Goal: Task Accomplishment & Management: Use online tool/utility

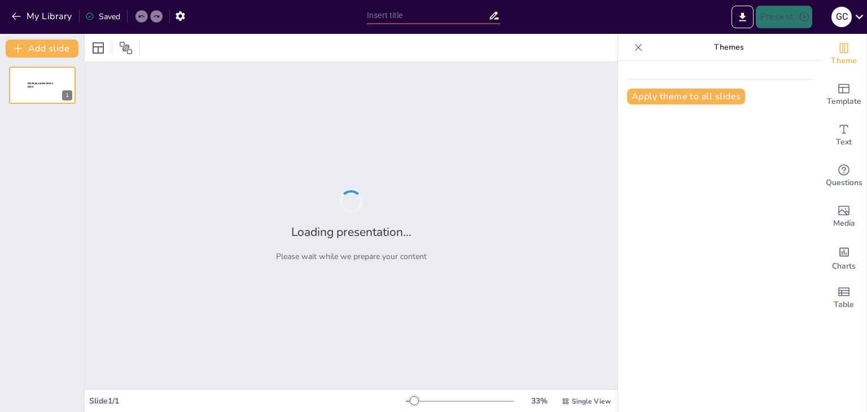
type input "Imported Presentación Ciencia y Genética Ilustrada Doodle Azul y Amarillo.pptx"
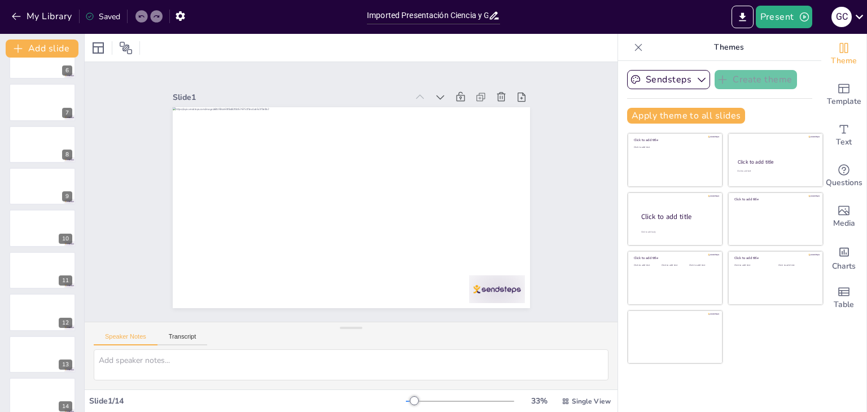
scroll to position [247, 0]
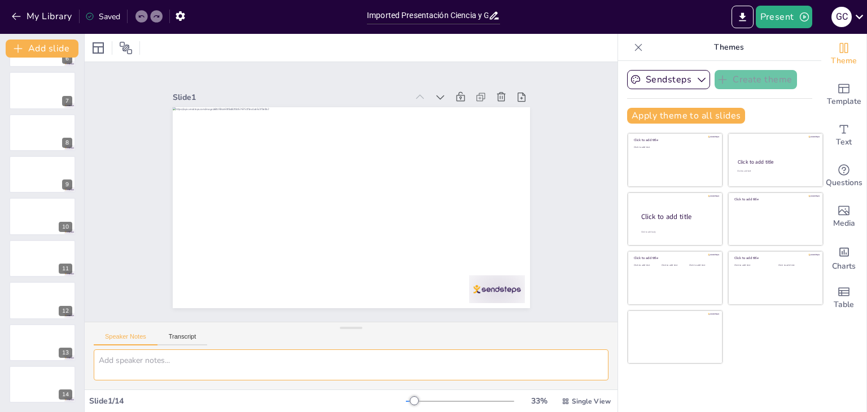
drag, startPoint x: 95, startPoint y: 352, endPoint x: 101, endPoint y: 320, distance: 32.2
click at [95, 343] on div "Speaker Notes Transcript" at bounding box center [351, 356] width 533 height 68
click at [114, 287] on div "Slide 1 Slide 2 Slide 3 Slide 4 Slide 5 Slide 6 Slide 7 Slide 8 Slide 9 Slide 1…" at bounding box center [351, 192] width 575 height 365
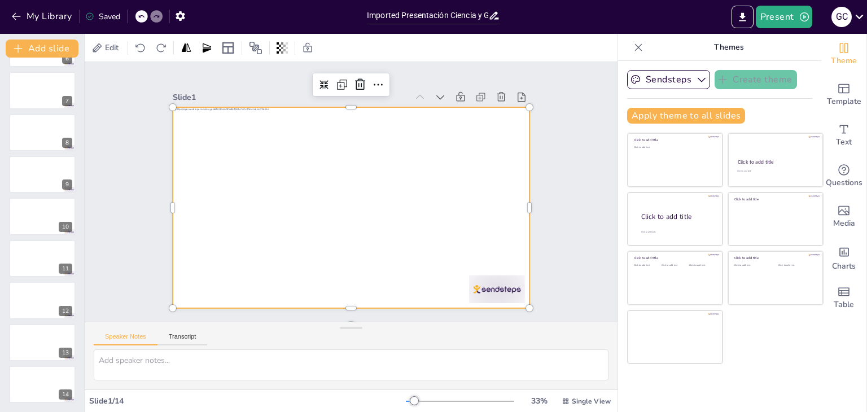
click at [434, 294] on div at bounding box center [347, 207] width 391 height 271
click at [427, 202] on div at bounding box center [351, 207] width 357 height 201
click at [429, 242] on div at bounding box center [349, 207] width 377 height 237
click at [429, 242] on div at bounding box center [363, 202] width 388 height 400
click at [287, 193] on div at bounding box center [349, 207] width 377 height 237
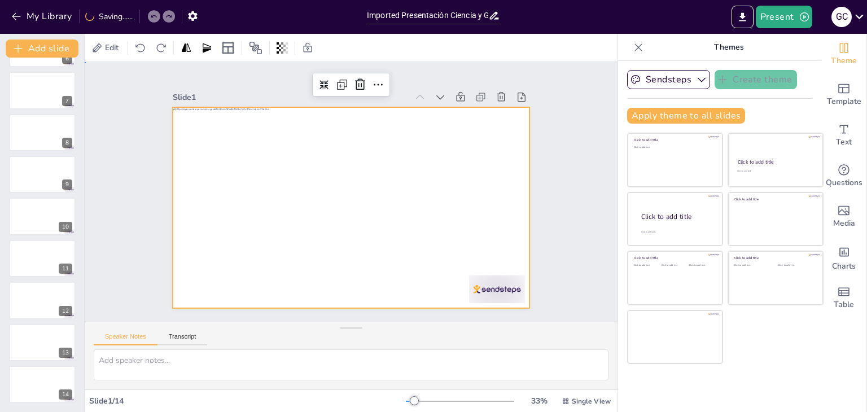
click at [243, 88] on div "Slide 1 Slide 2 Slide 3 Slide 4 Slide 5 Slide 6 Slide 7 Slide 8 Slide 9 Slide 1…" at bounding box center [350, 192] width 379 height 269
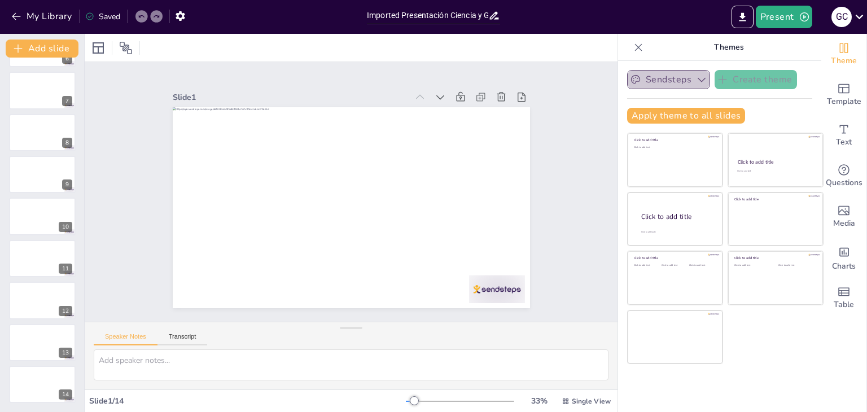
click at [675, 81] on button "Sendsteps" at bounding box center [668, 79] width 83 height 19
click at [671, 116] on span "Sendsteps" at bounding box center [677, 118] width 51 height 11
click at [183, 14] on icon "button" at bounding box center [180, 16] width 9 height 10
click at [174, 19] on button "button" at bounding box center [180, 16] width 21 height 20
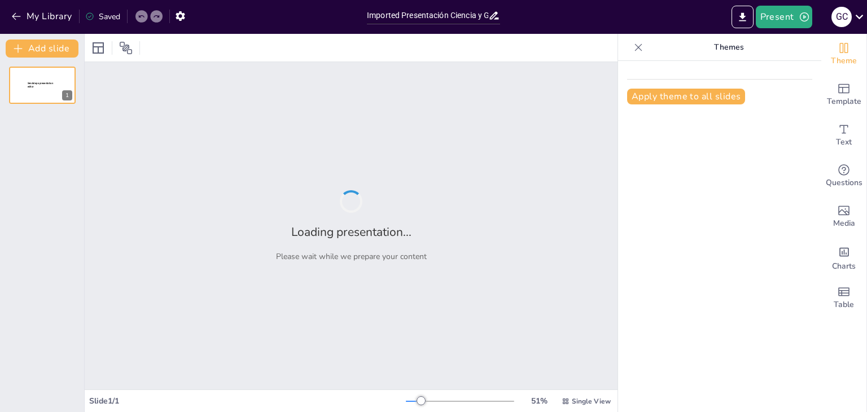
type input "Imported Presentación Ciencia y Genética Ilustrada Doodle Azul y Amarillo.pptx"
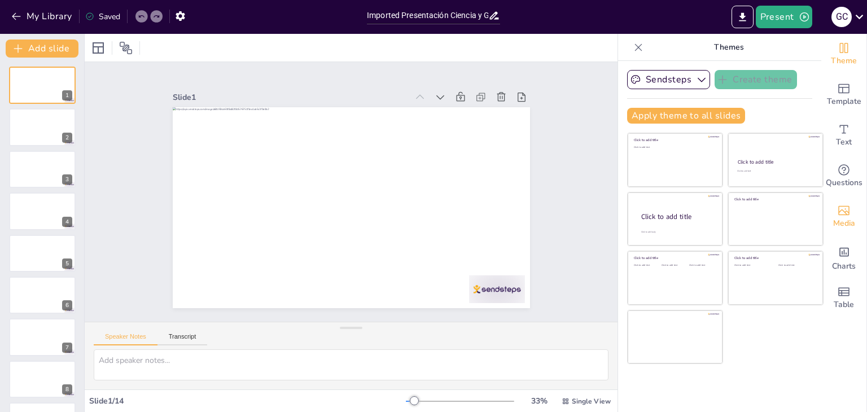
click at [840, 216] on icon "Add images, graphics, shapes or video" at bounding box center [844, 211] width 14 height 14
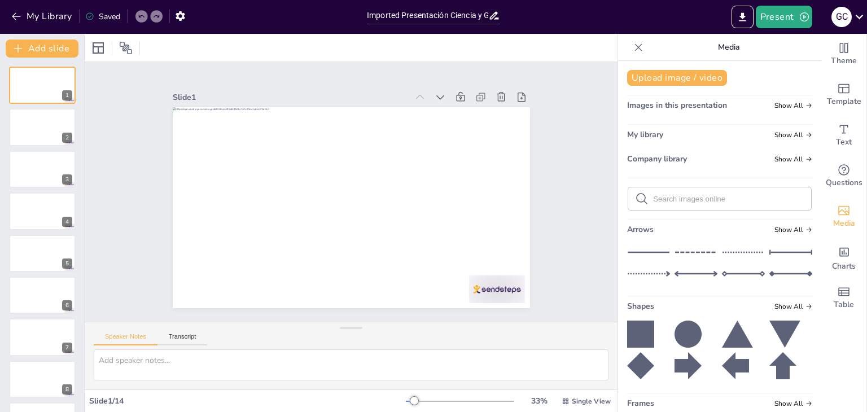
click at [630, 46] on div at bounding box center [639, 47] width 18 height 18
